Goal: Information Seeking & Learning: Learn about a topic

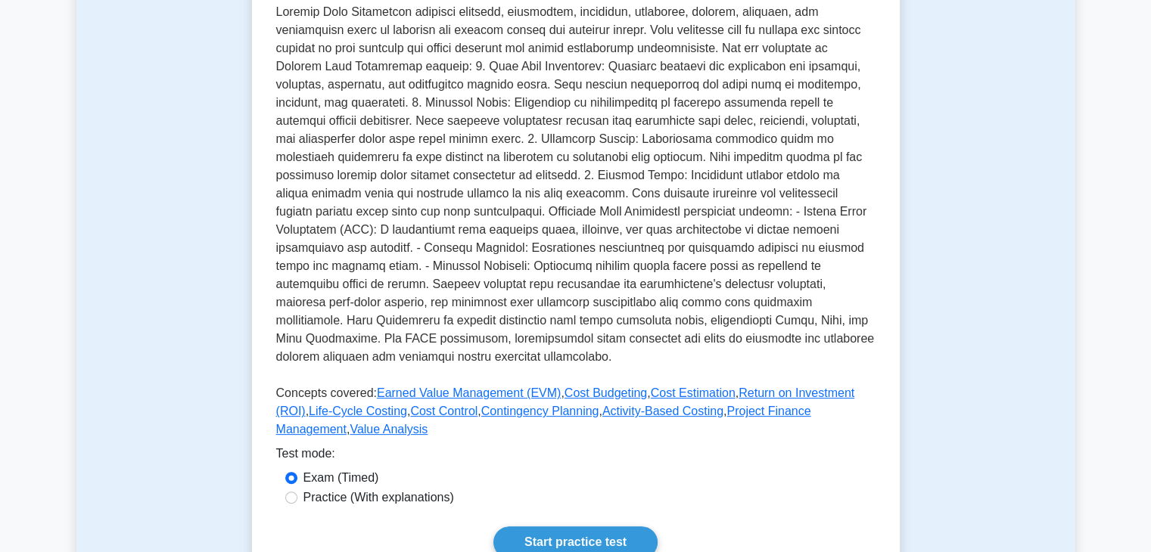
scroll to position [815, 0]
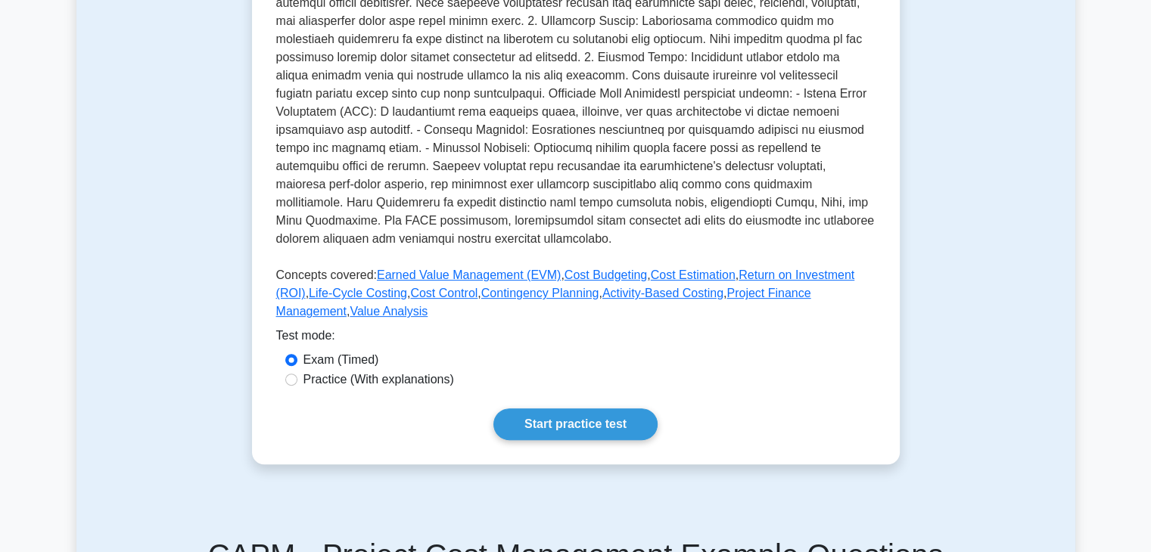
scroll to position [454, 0]
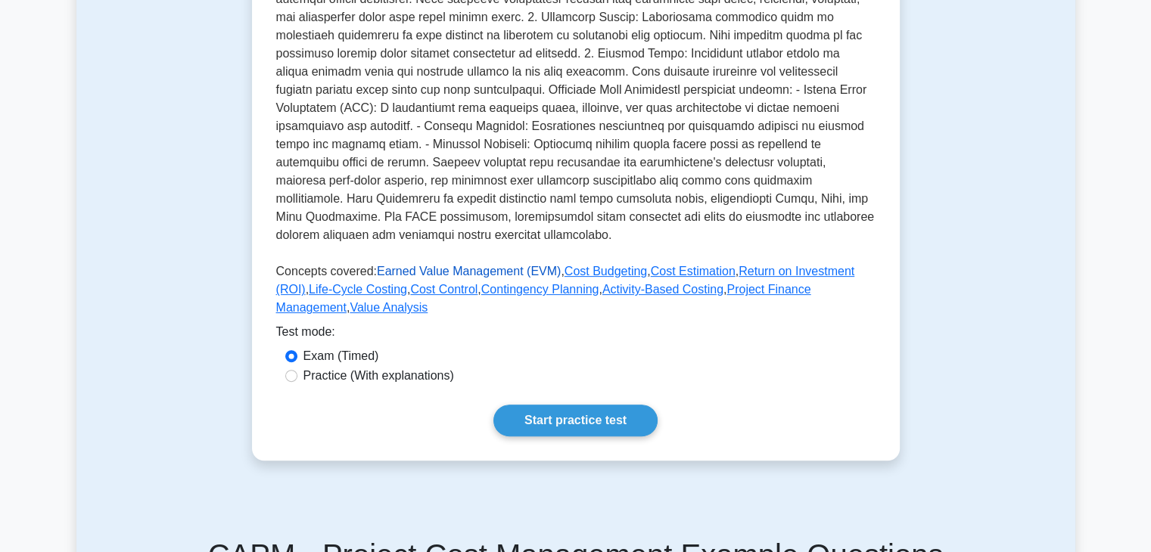
click at [486, 278] on link "Earned Value Management (EVM)" at bounding box center [469, 271] width 184 height 13
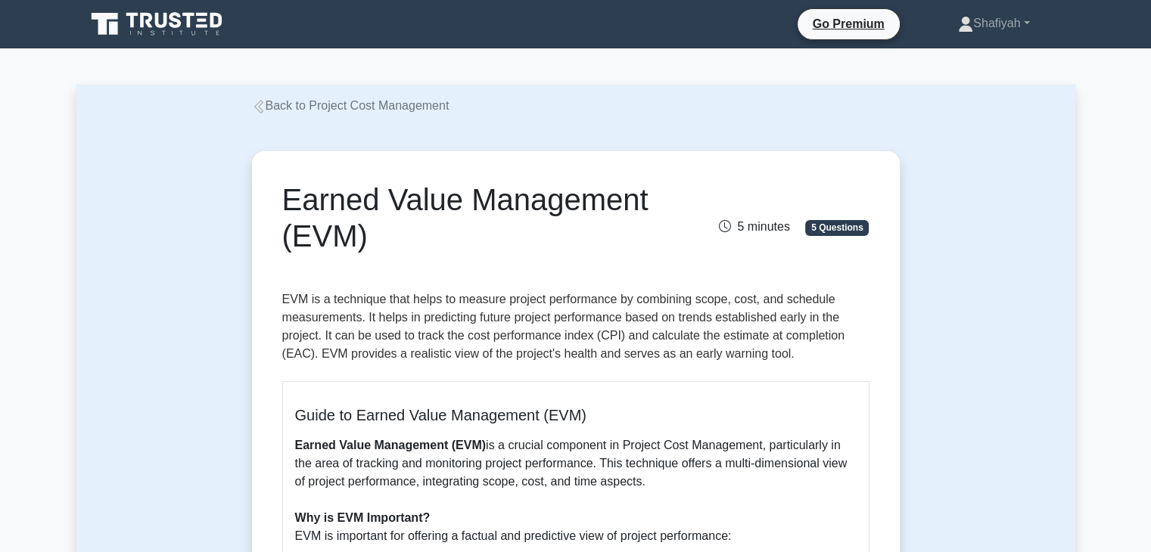
click at [263, 107] on icon at bounding box center [259, 107] width 14 height 14
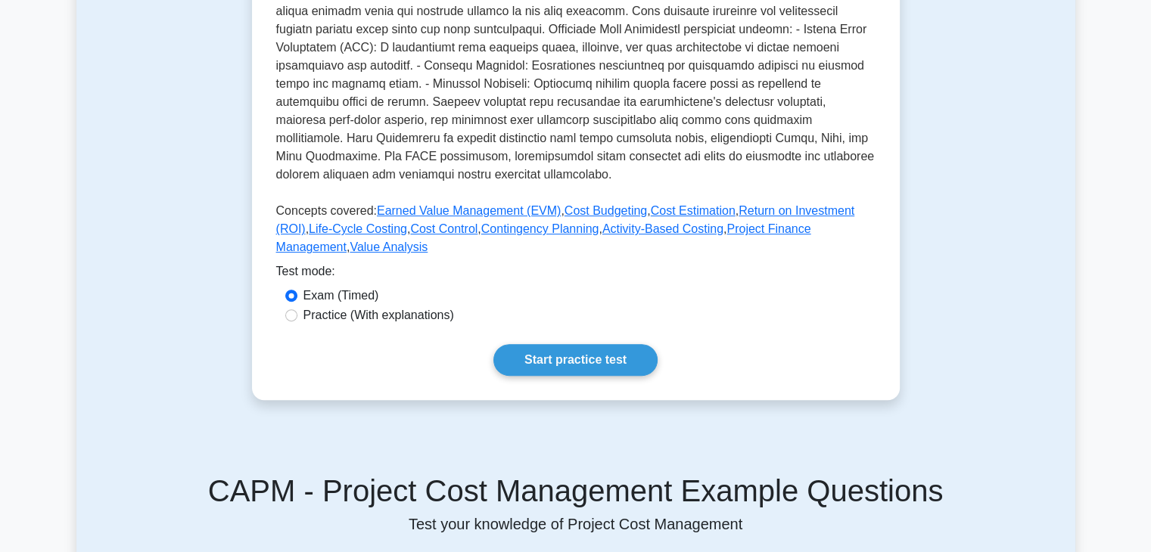
scroll to position [530, 0]
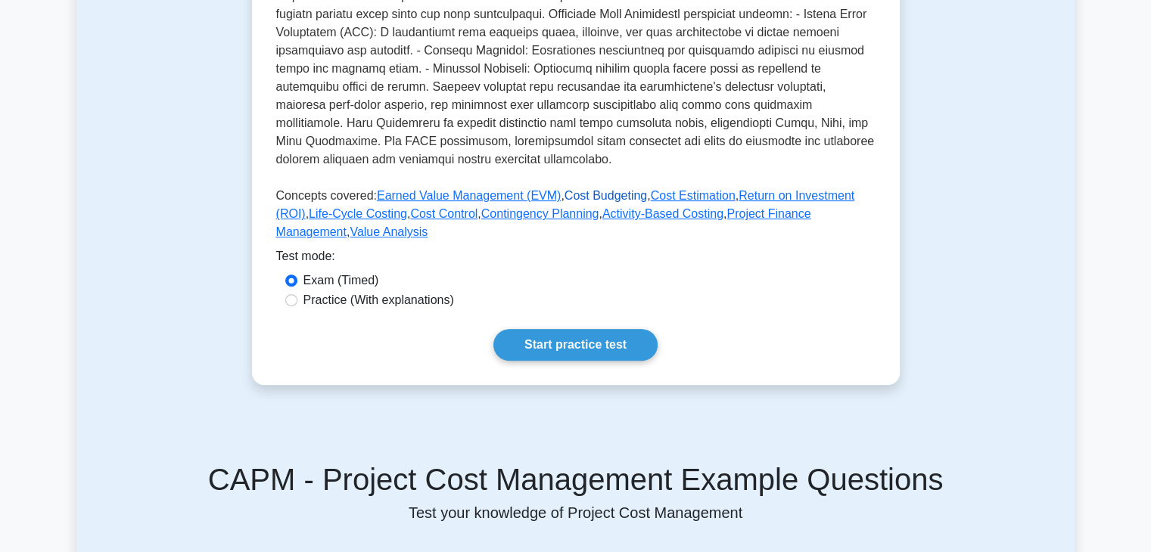
click at [594, 202] on link "Cost Budgeting" at bounding box center [606, 195] width 82 height 13
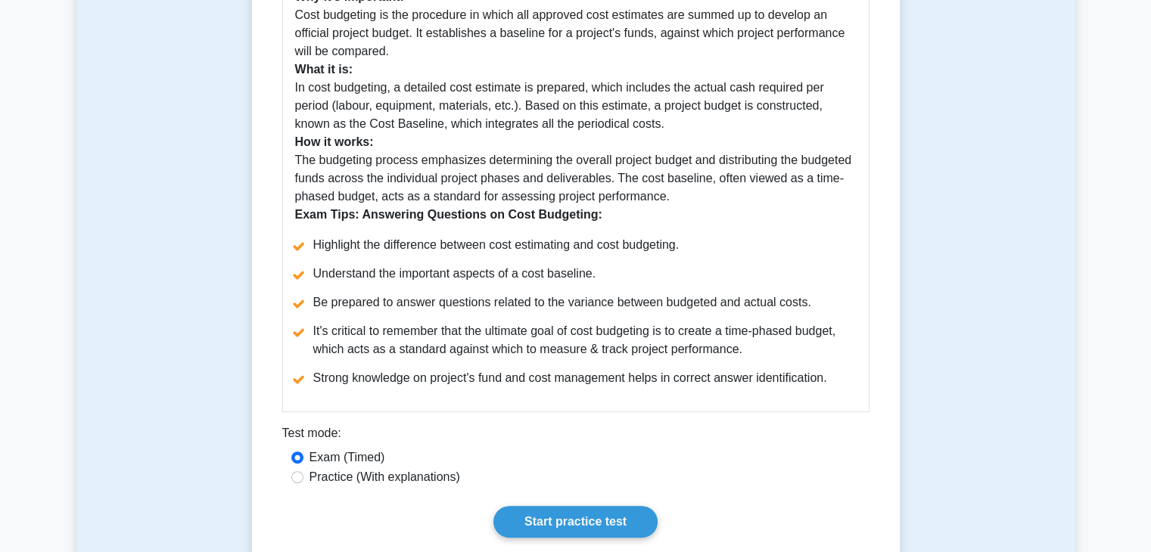
scroll to position [454, 0]
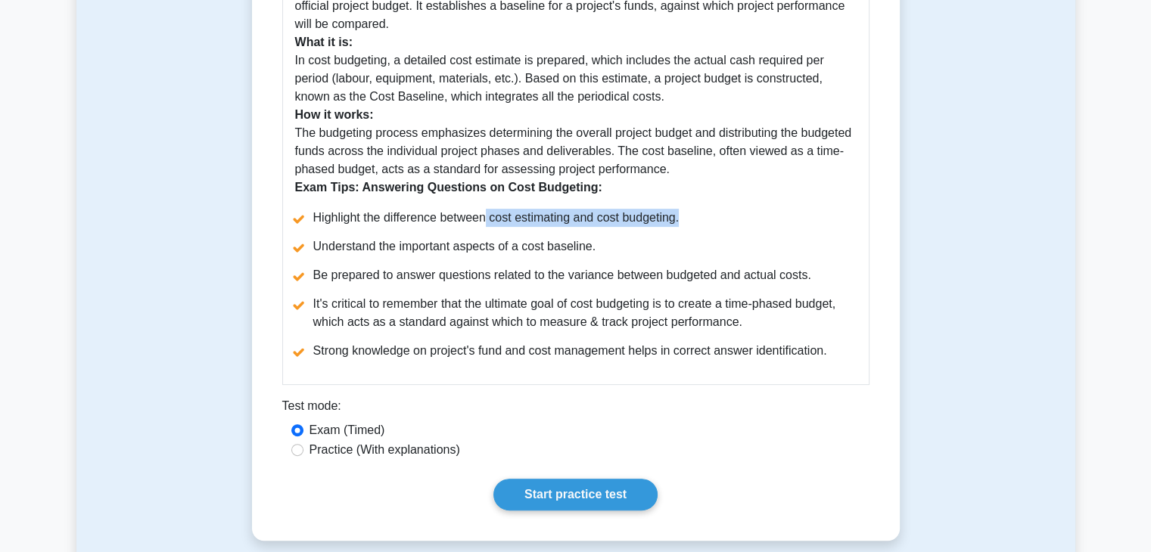
drag, startPoint x: 490, startPoint y: 222, endPoint x: 720, endPoint y: 215, distance: 230.9
click at [720, 215] on li "Highlight the difference between cost estimating and cost budgeting." at bounding box center [575, 218] width 561 height 18
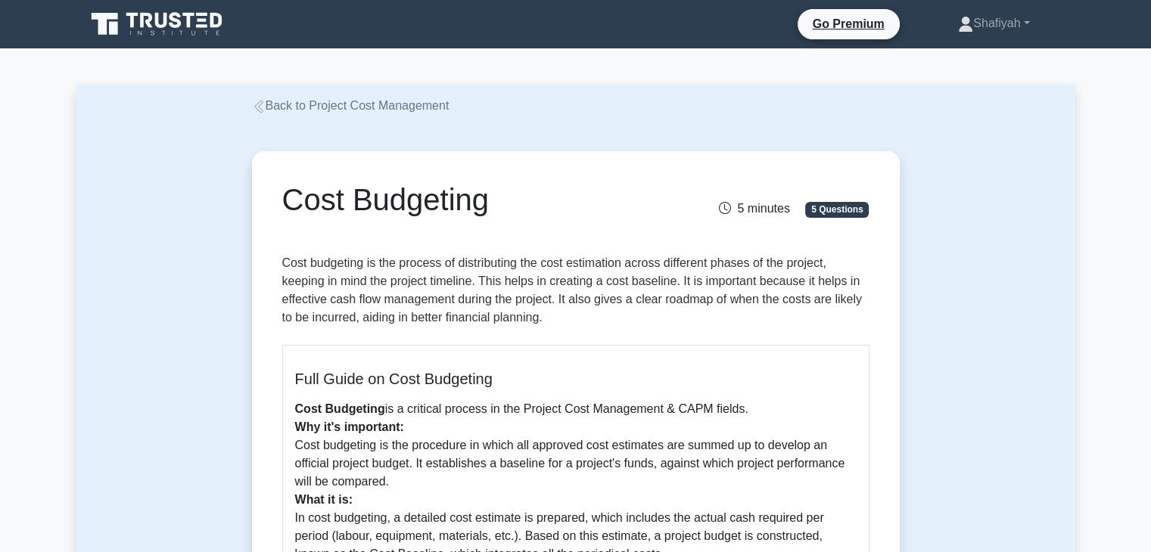
click at [343, 107] on link "Back to Project Cost Management" at bounding box center [351, 105] width 198 height 13
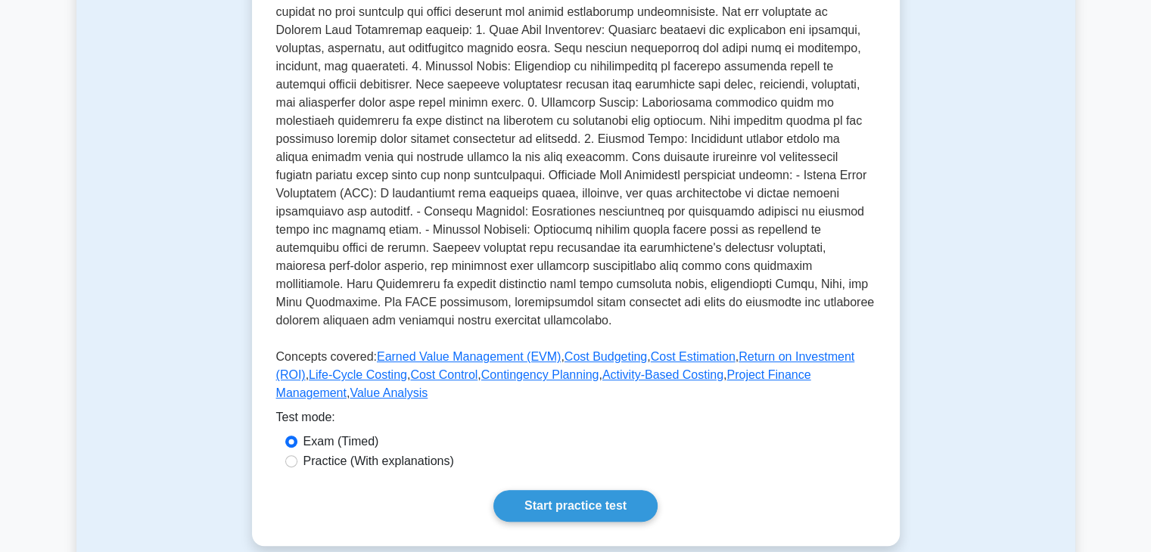
scroll to position [378, 0]
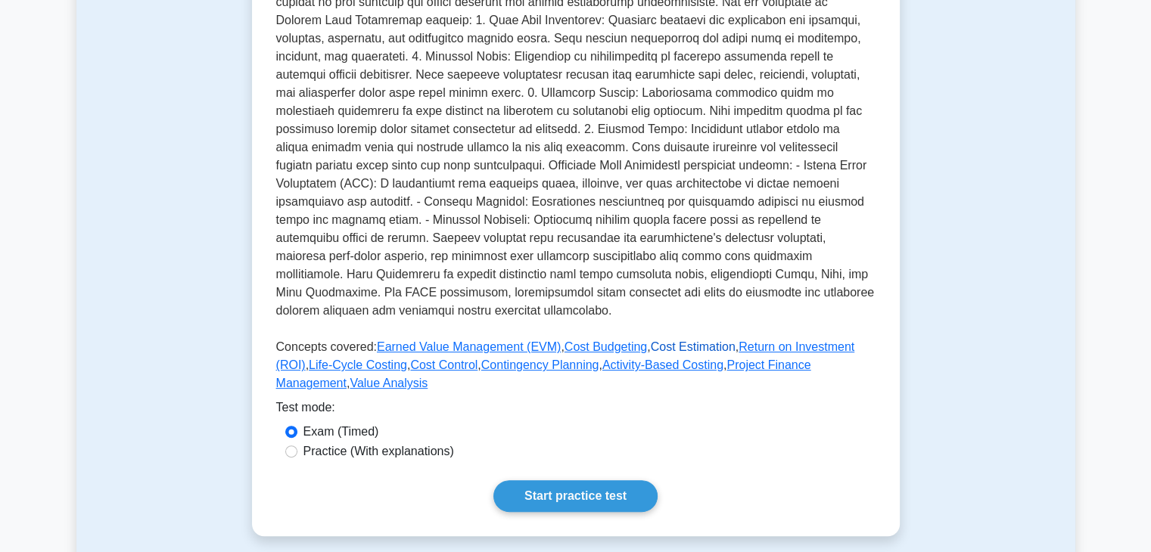
click at [681, 353] on link "Cost Estimation" at bounding box center [693, 347] width 85 height 13
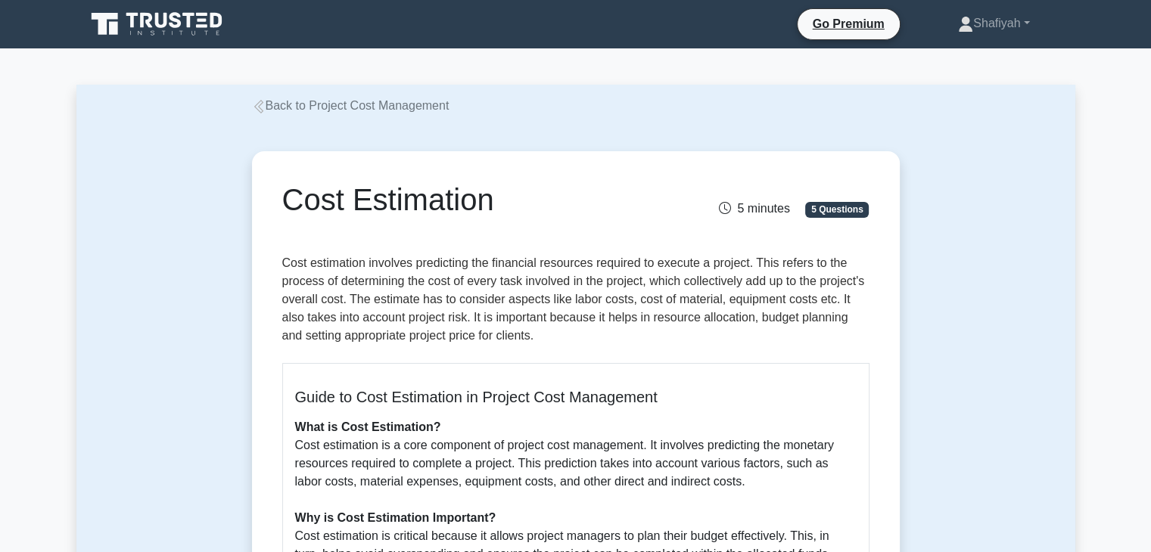
click at [391, 104] on link "Back to Project Cost Management" at bounding box center [351, 105] width 198 height 13
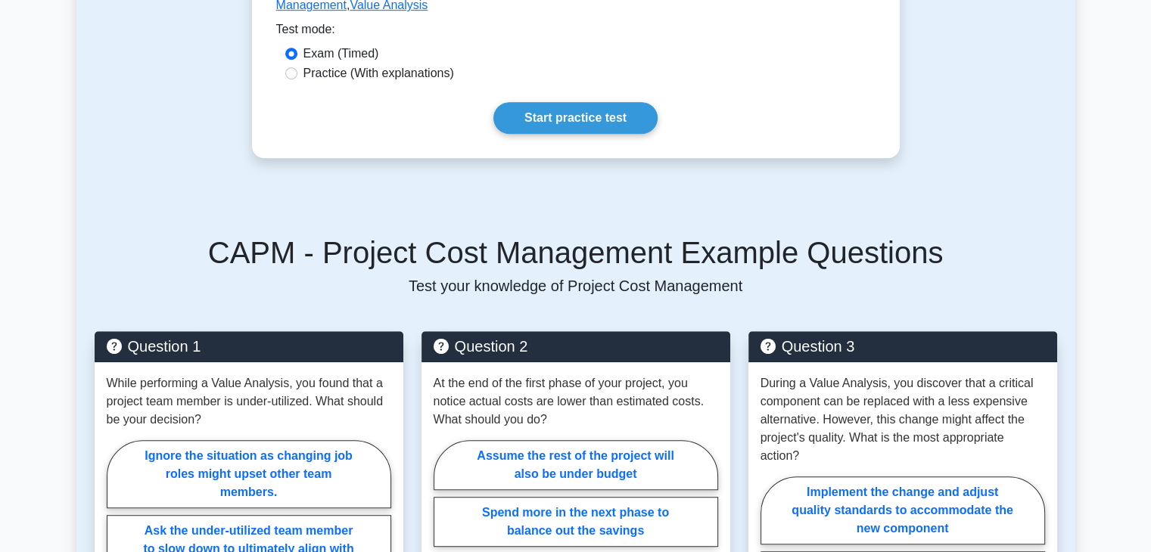
scroll to position [681, 0]
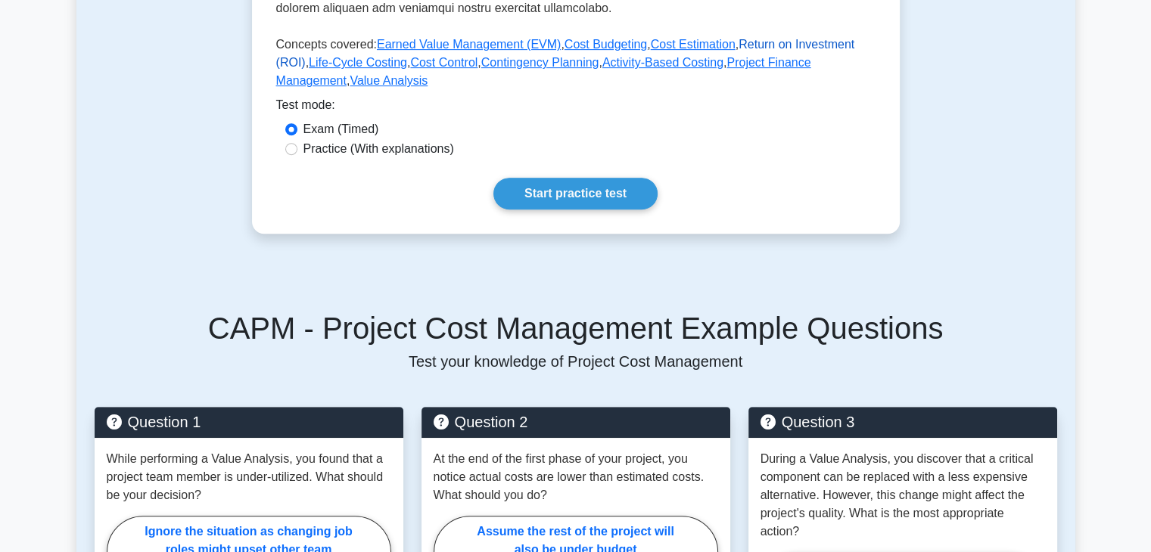
click at [747, 69] on link "Return on Investment (ROI)" at bounding box center [565, 53] width 579 height 31
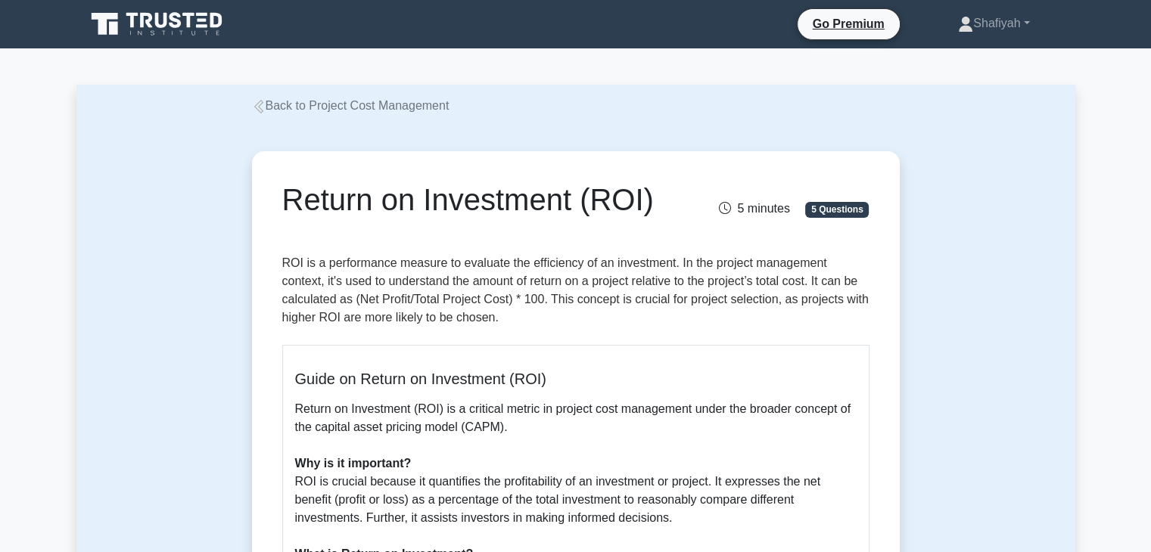
click at [368, 110] on link "Back to Project Cost Management" at bounding box center [351, 105] width 198 height 13
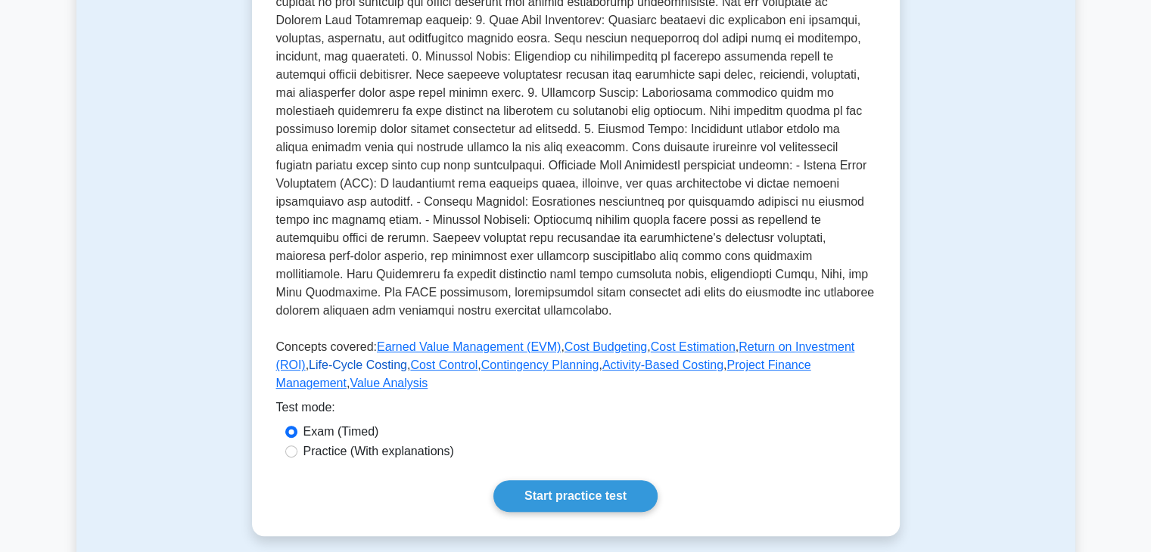
click at [357, 372] on link "Life-Cycle Costing" at bounding box center [358, 365] width 98 height 13
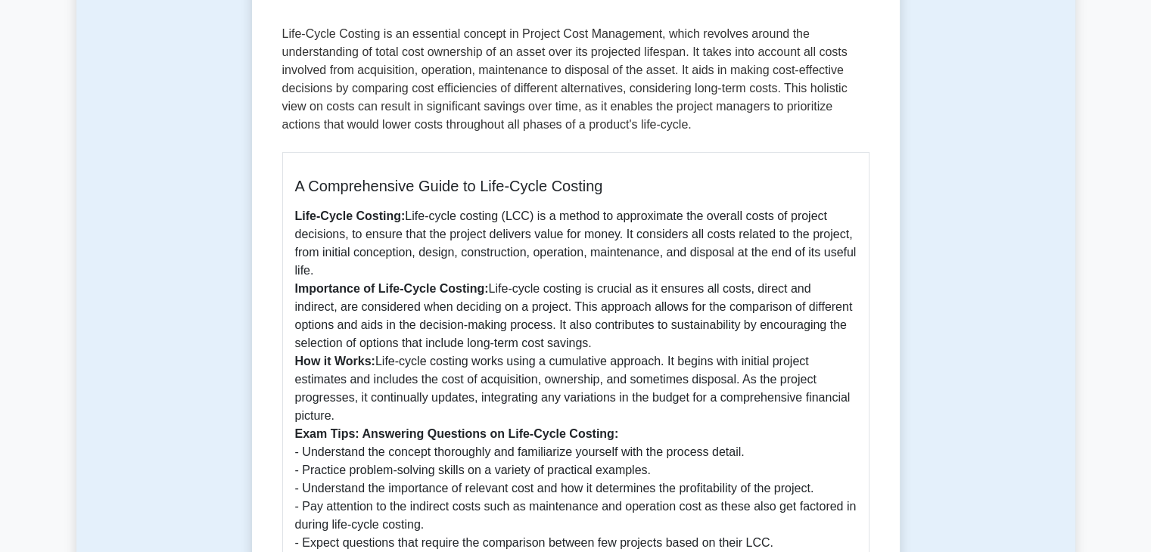
scroll to position [227, 0]
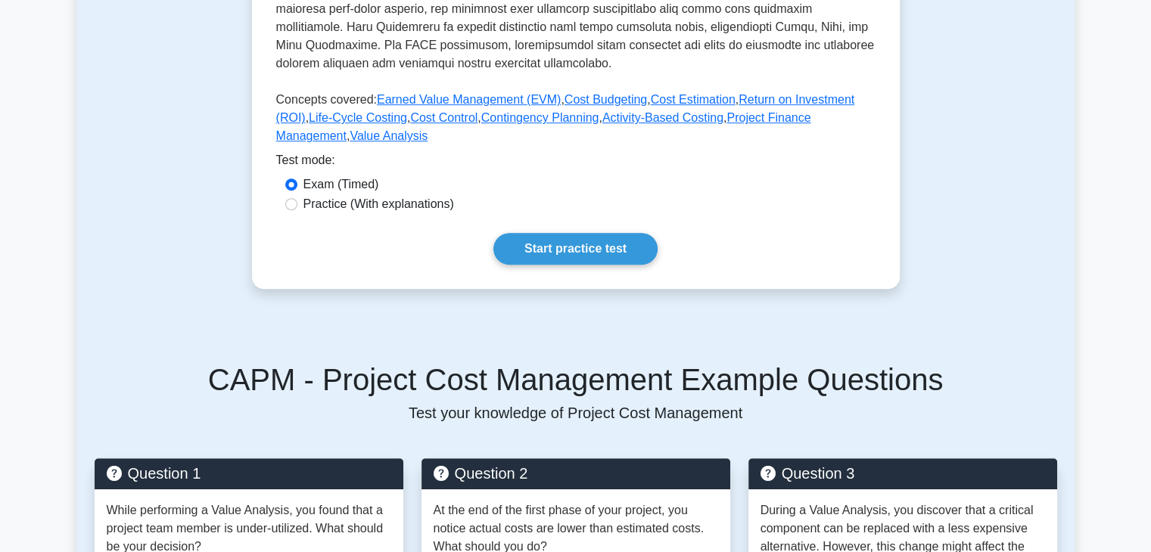
scroll to position [605, 0]
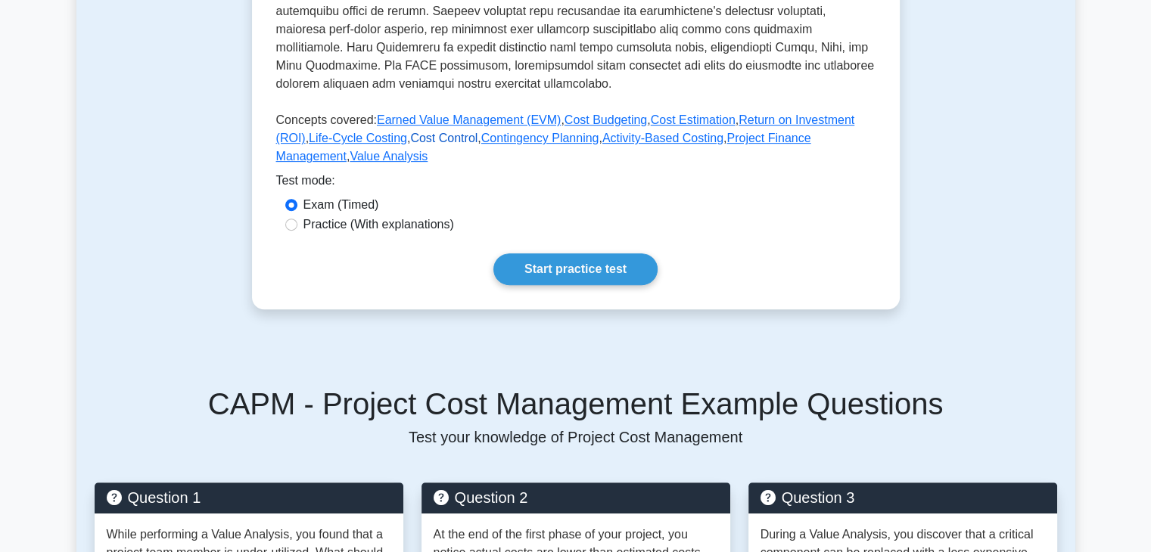
click at [415, 145] on link "Cost Control" at bounding box center [443, 138] width 67 height 13
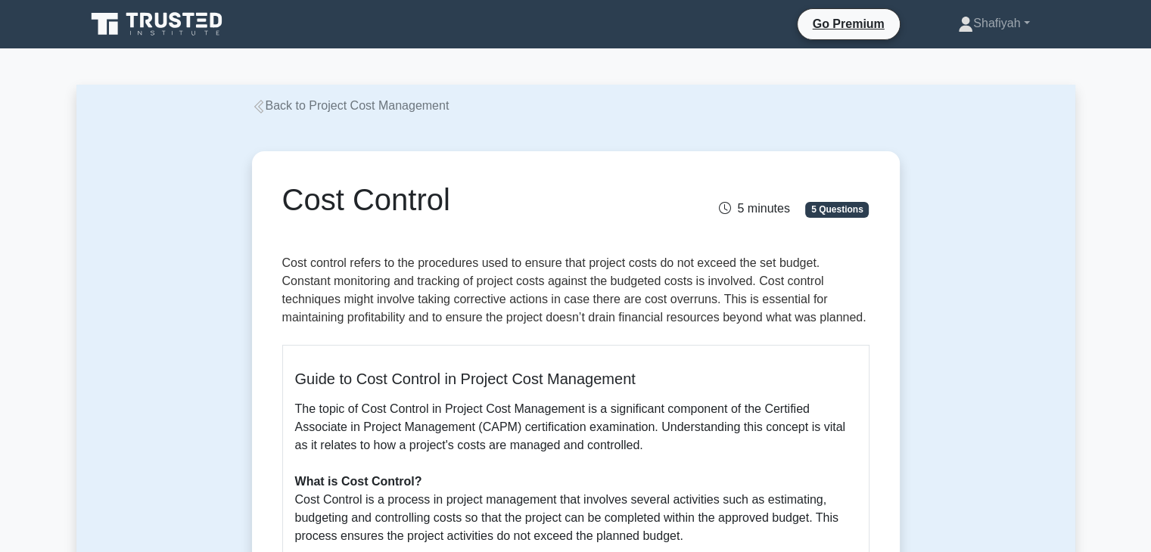
click at [261, 106] on icon at bounding box center [259, 107] width 14 height 14
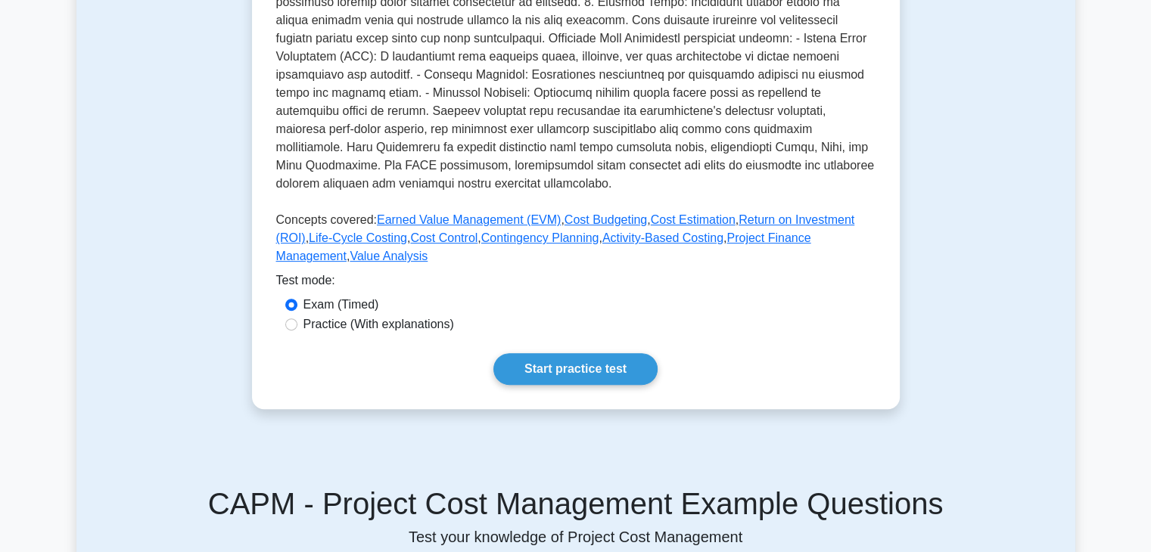
scroll to position [530, 0]
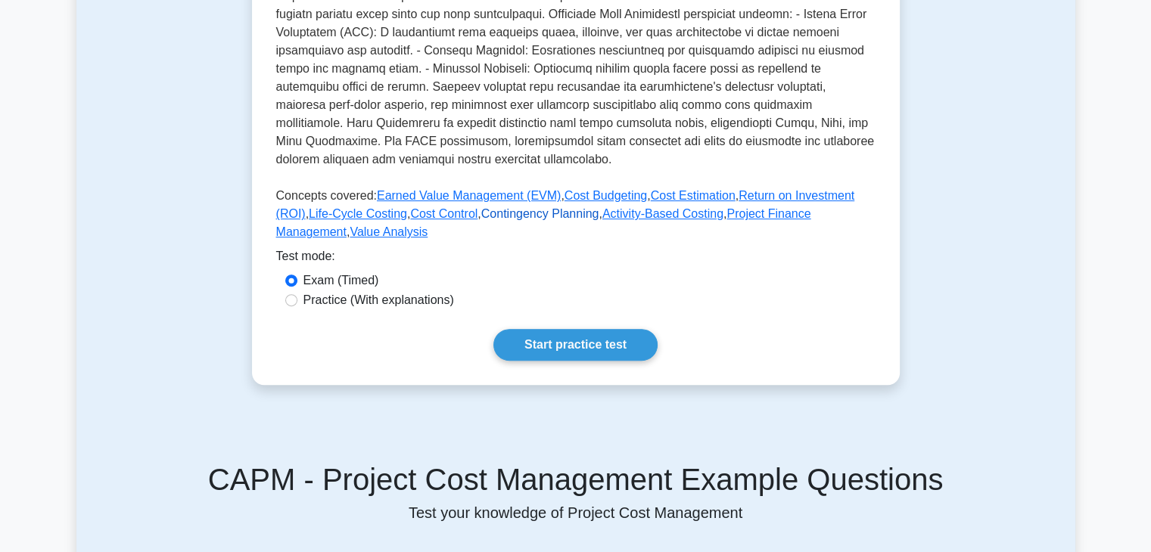
click at [481, 220] on link "Contingency Planning" at bounding box center [540, 213] width 118 height 13
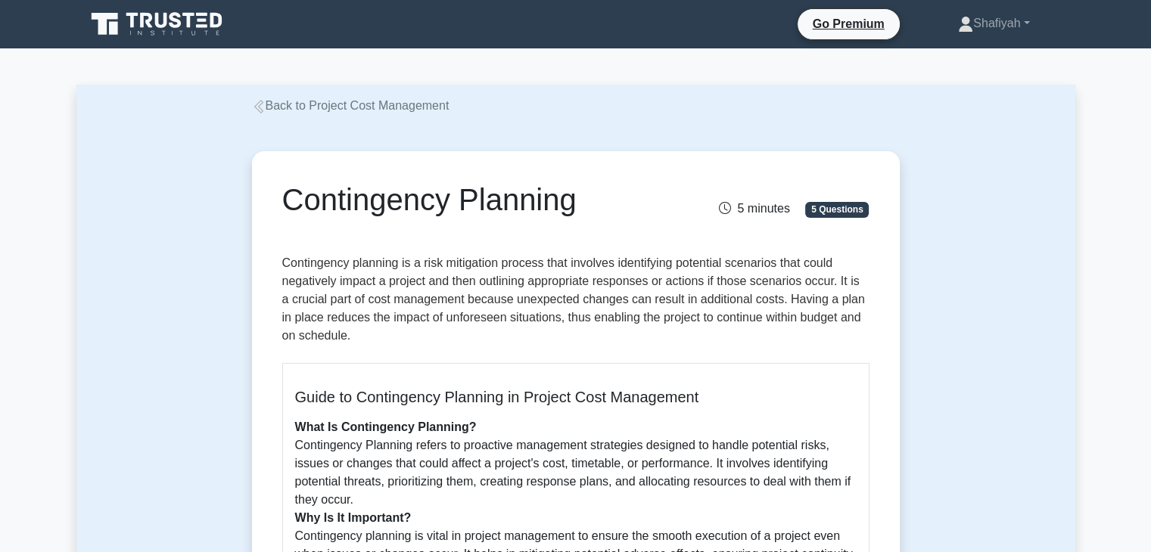
click at [257, 110] on icon at bounding box center [258, 107] width 9 height 14
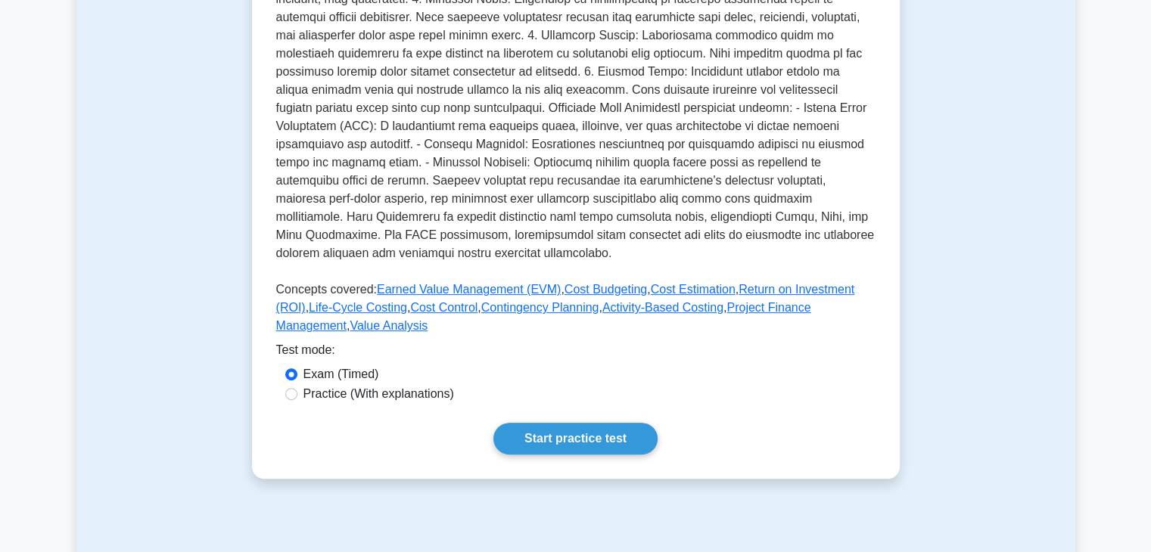
scroll to position [530, 0]
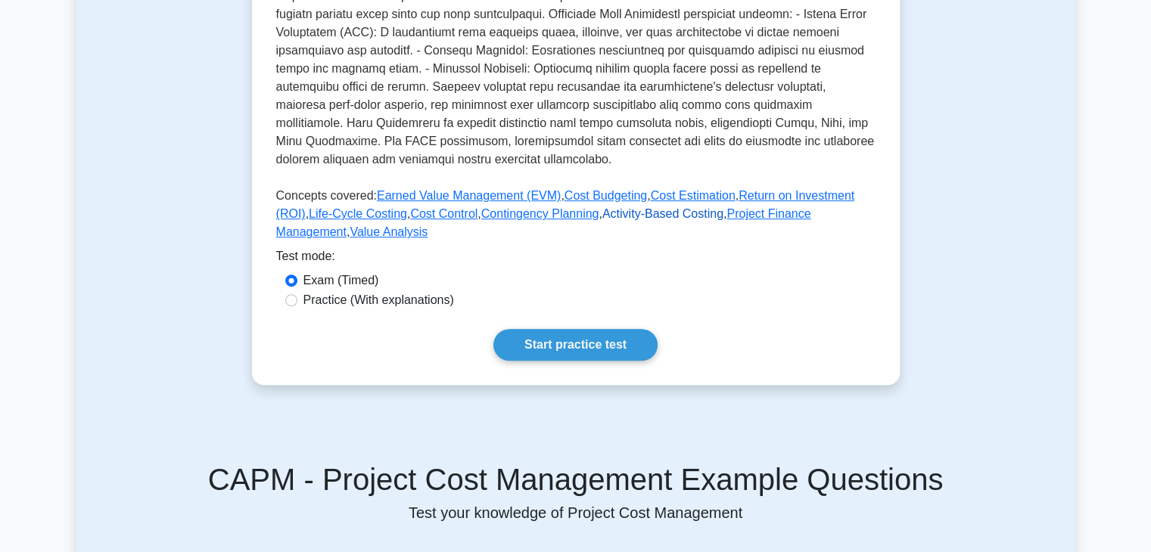
click at [633, 220] on link "Activity-Based Costing" at bounding box center [662, 213] width 121 height 13
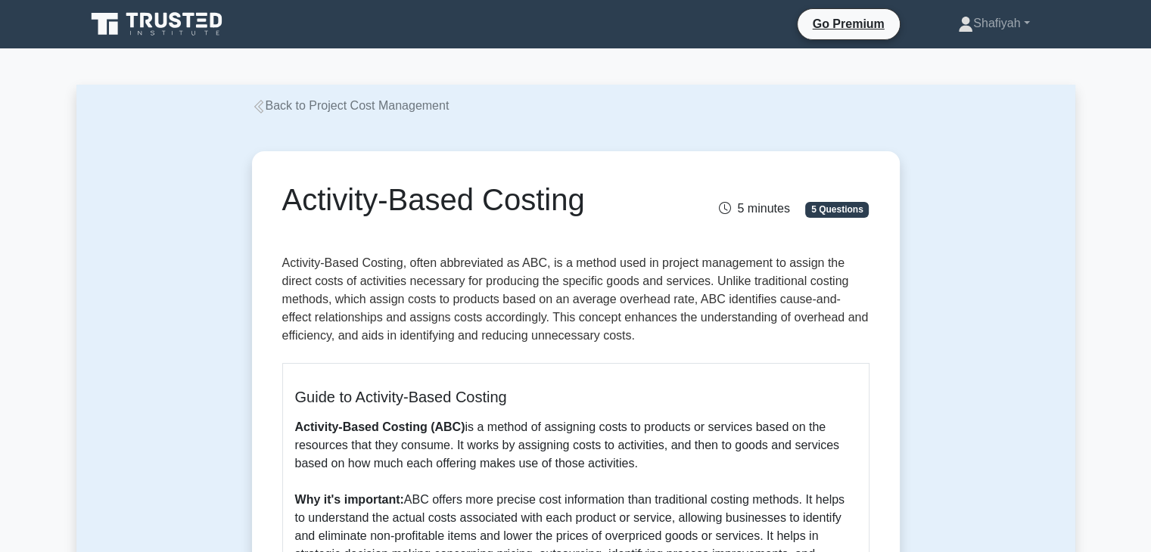
click at [345, 110] on link "Back to Project Cost Management" at bounding box center [351, 105] width 198 height 13
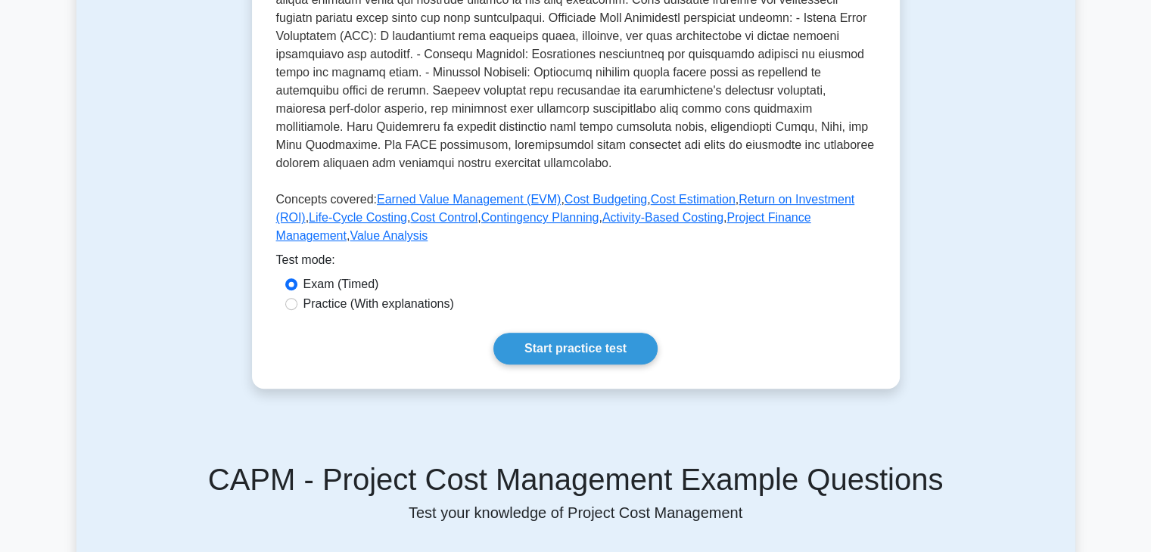
scroll to position [530, 0]
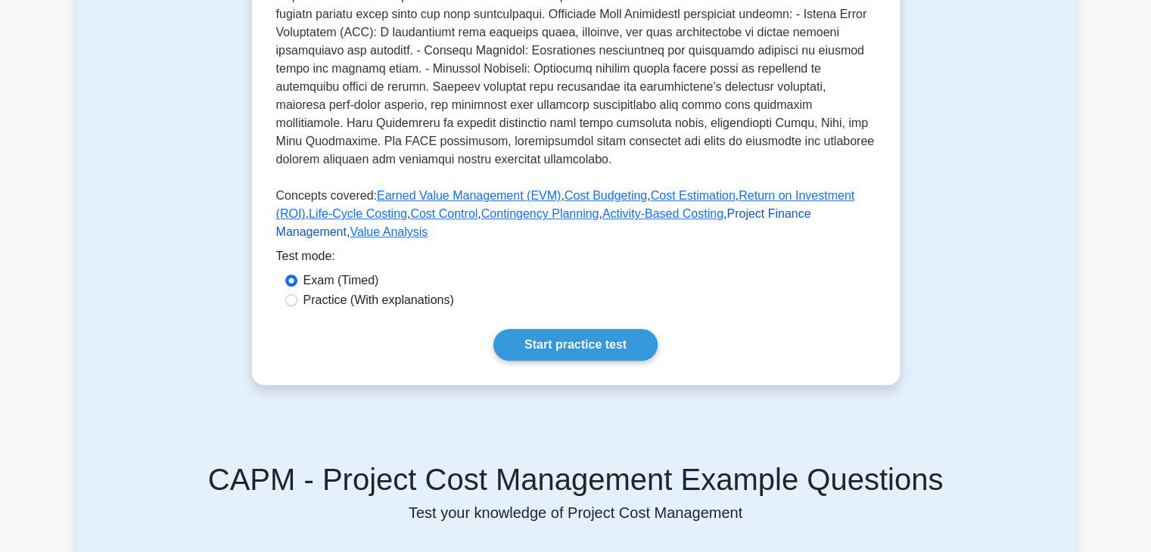
click at [782, 238] on link "Project Finance Management" at bounding box center [543, 222] width 535 height 31
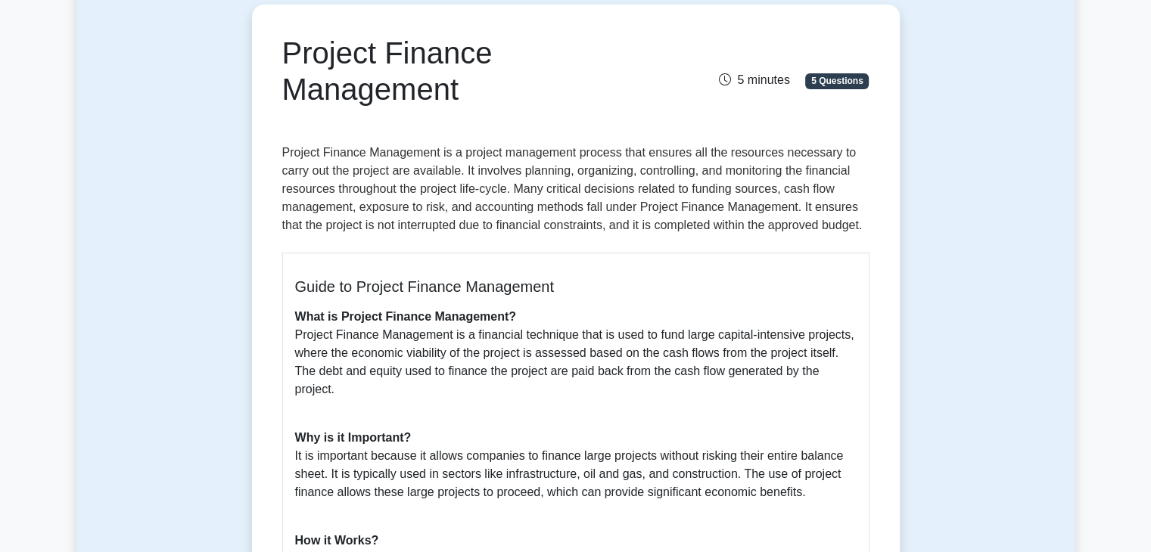
scroll to position [151, 0]
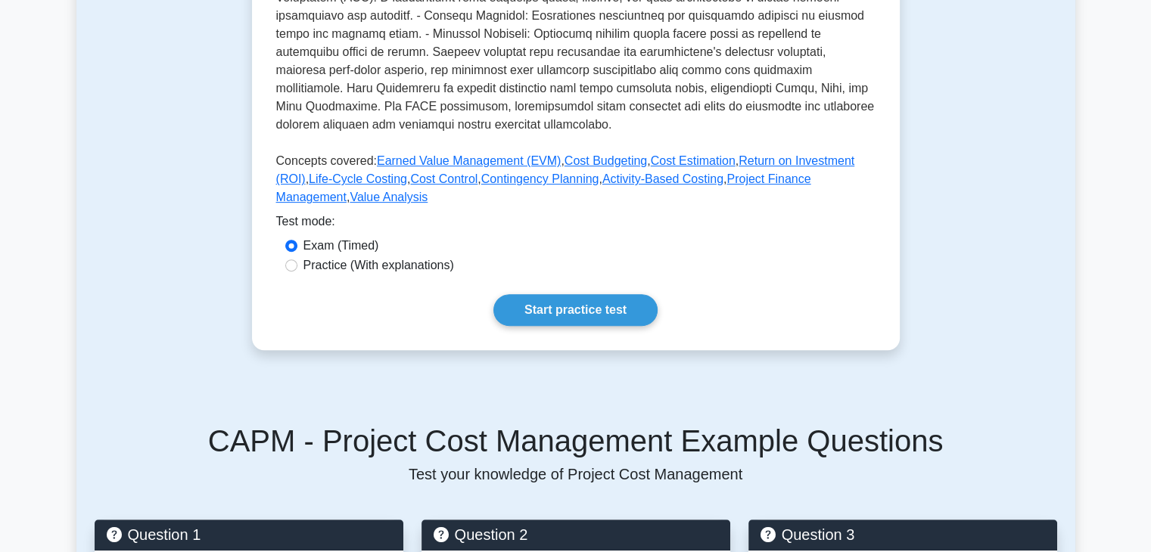
scroll to position [605, 0]
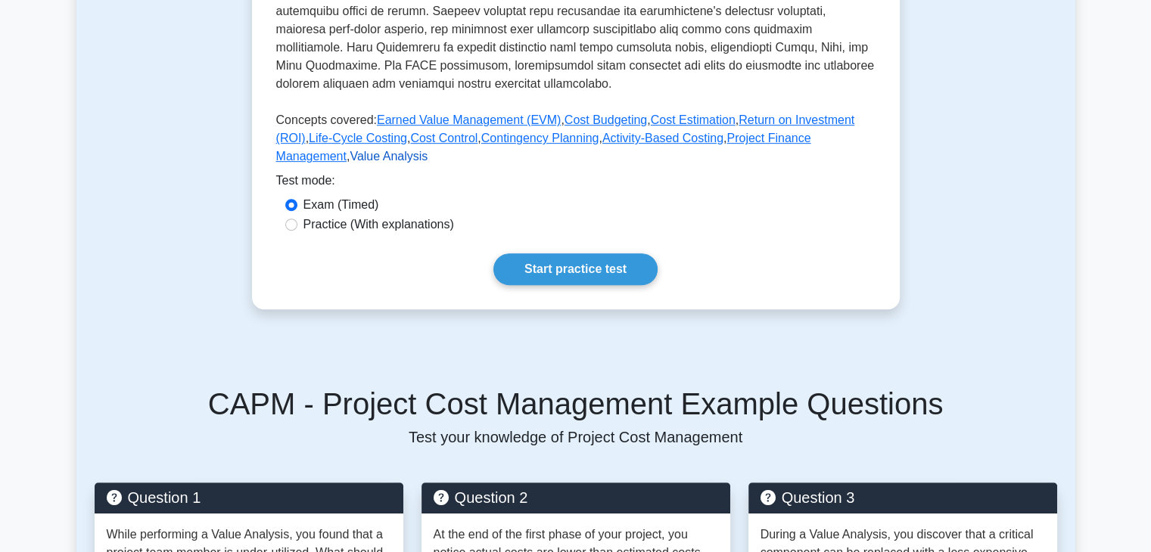
click at [350, 163] on link "Value Analysis" at bounding box center [389, 156] width 78 height 13
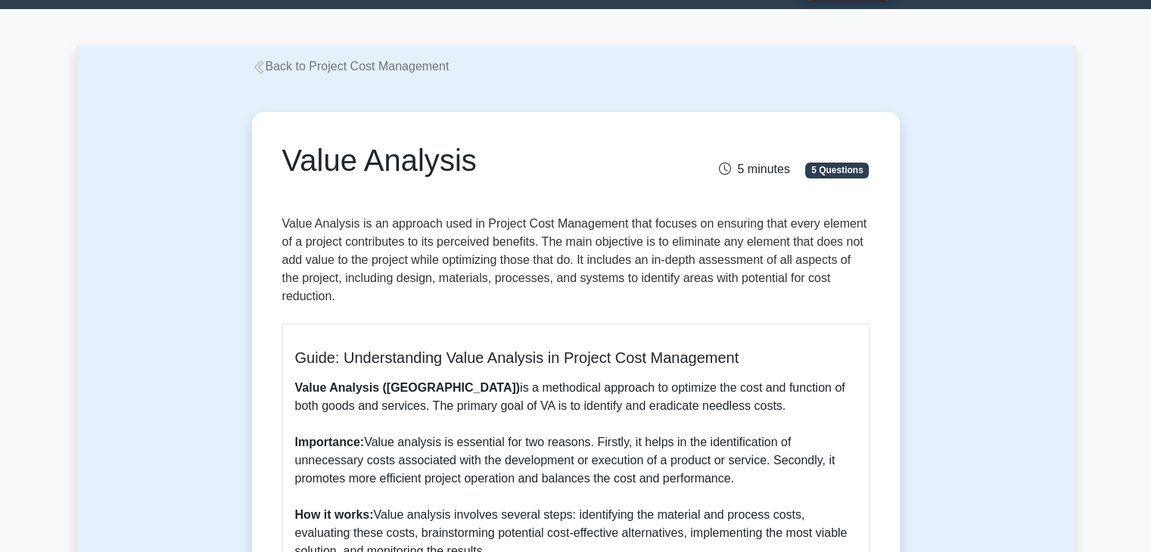
scroll to position [76, 0]
